Goal: Task Accomplishment & Management: Manage account settings

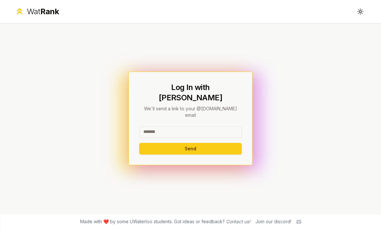
click at [213, 132] on input at bounding box center [190, 132] width 103 height 12
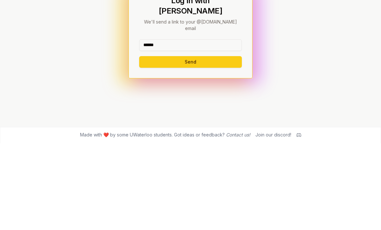
type input "******"
click at [222, 143] on button "Send" at bounding box center [190, 149] width 103 height 12
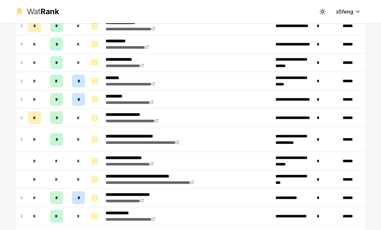
scroll to position [204, 0]
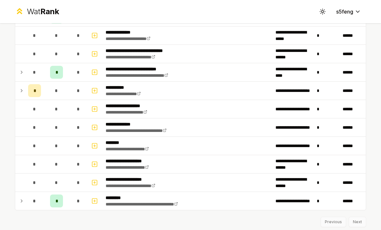
scroll to position [807, 0]
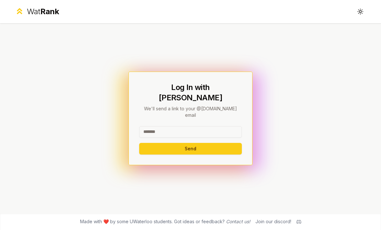
scroll to position [21, 0]
